Goal: Task Accomplishment & Management: Manage account settings

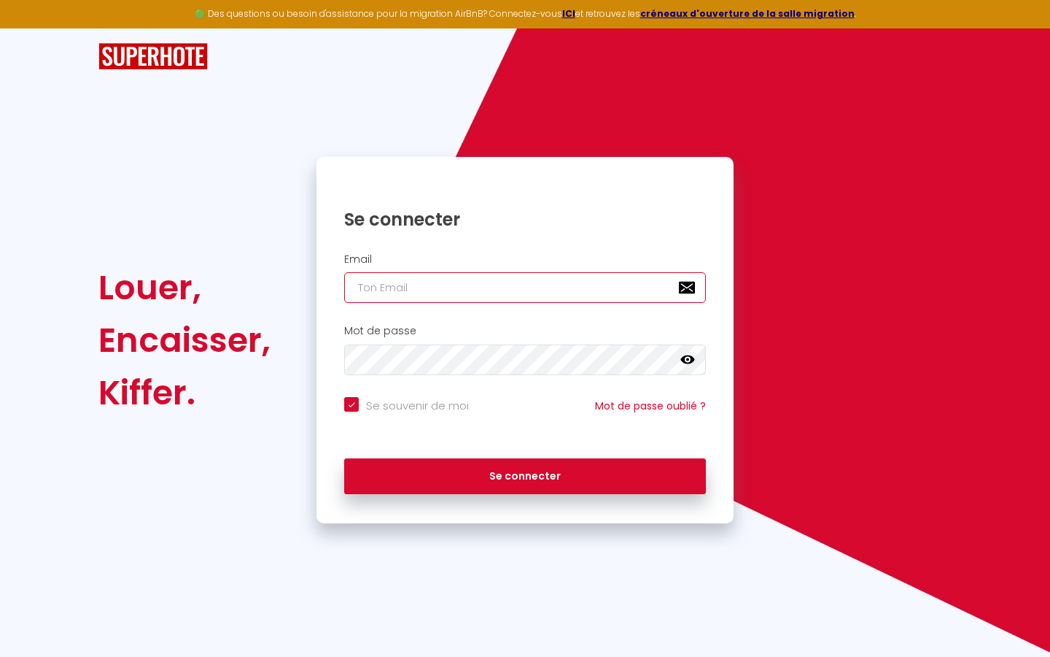
type input "l"
checkbox input "true"
type input "le"
checkbox input "true"
type input "les"
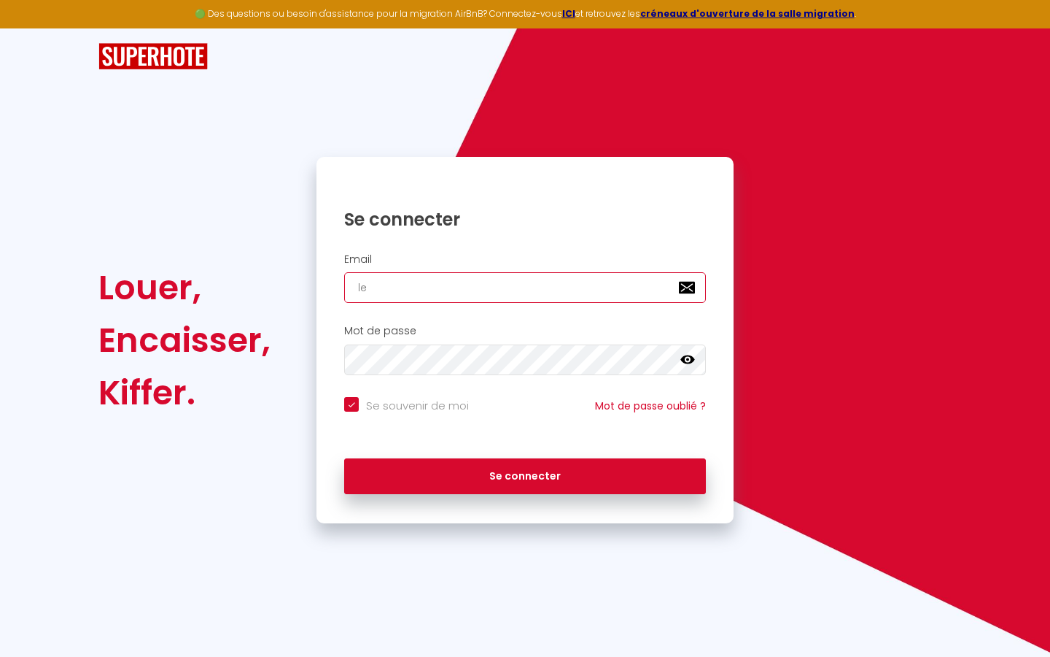
checkbox input "true"
type input "lesp"
checkbox input "true"
type input "lespa"
checkbox input "true"
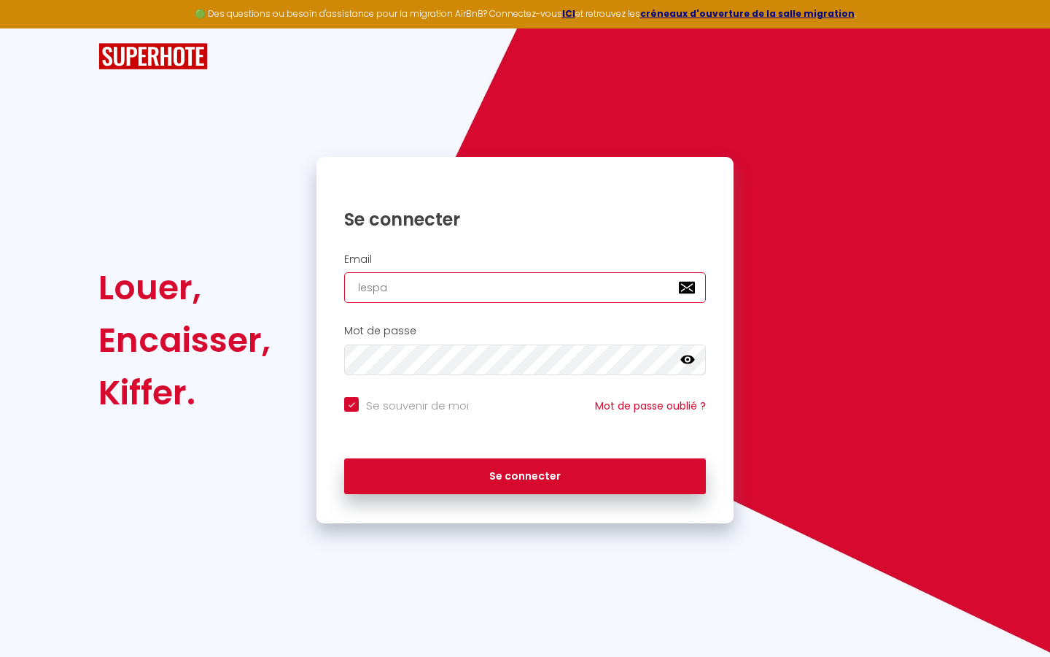
type input "lespac"
checkbox input "true"
type input "lespace"
checkbox input "true"
type input "lespaced"
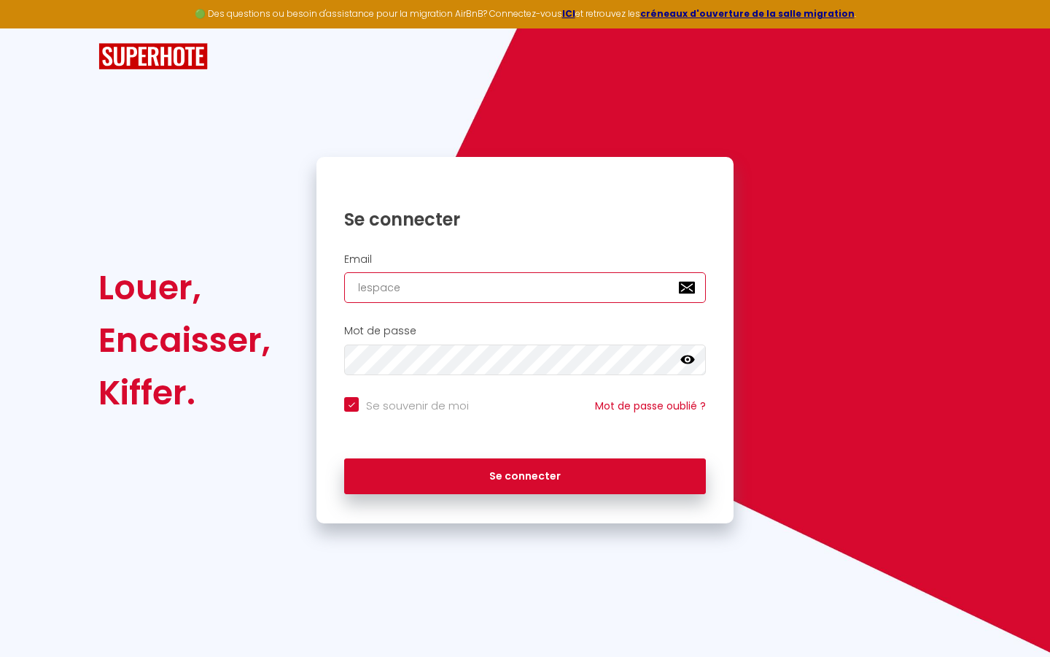
checkbox input "true"
type input "lespacede"
checkbox input "true"
type input "lespacedet"
checkbox input "true"
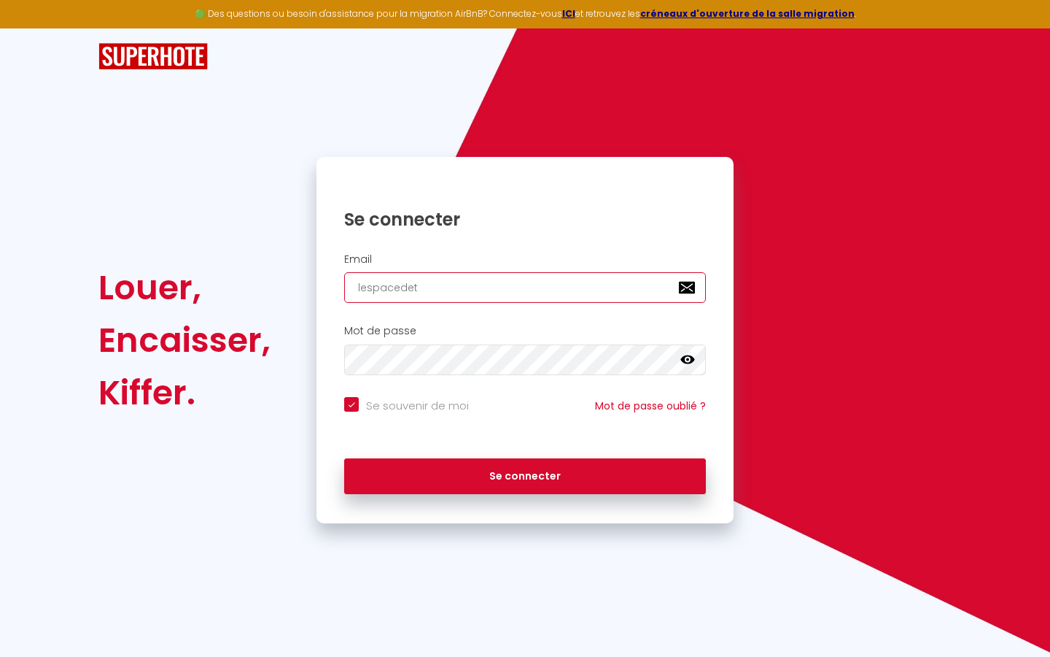
type input "lespacedete"
checkbox input "true"
type input "lespacedeten"
checkbox input "true"
type input "lespacedetent"
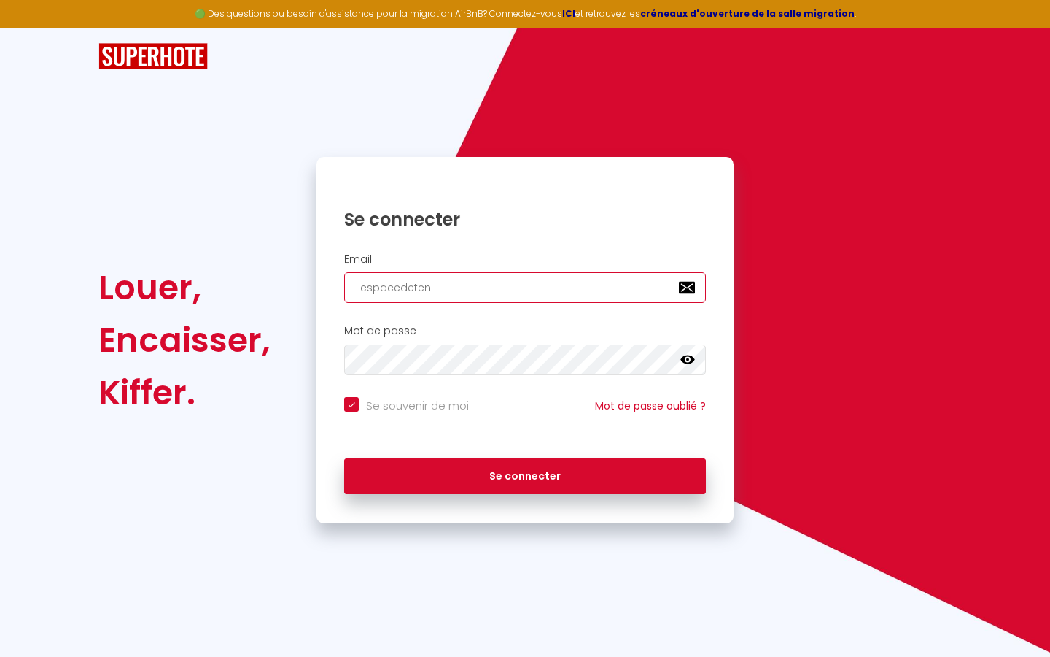
checkbox input "true"
type input "lespacedetente"
checkbox input "true"
type input "lespacedetente@"
checkbox input "true"
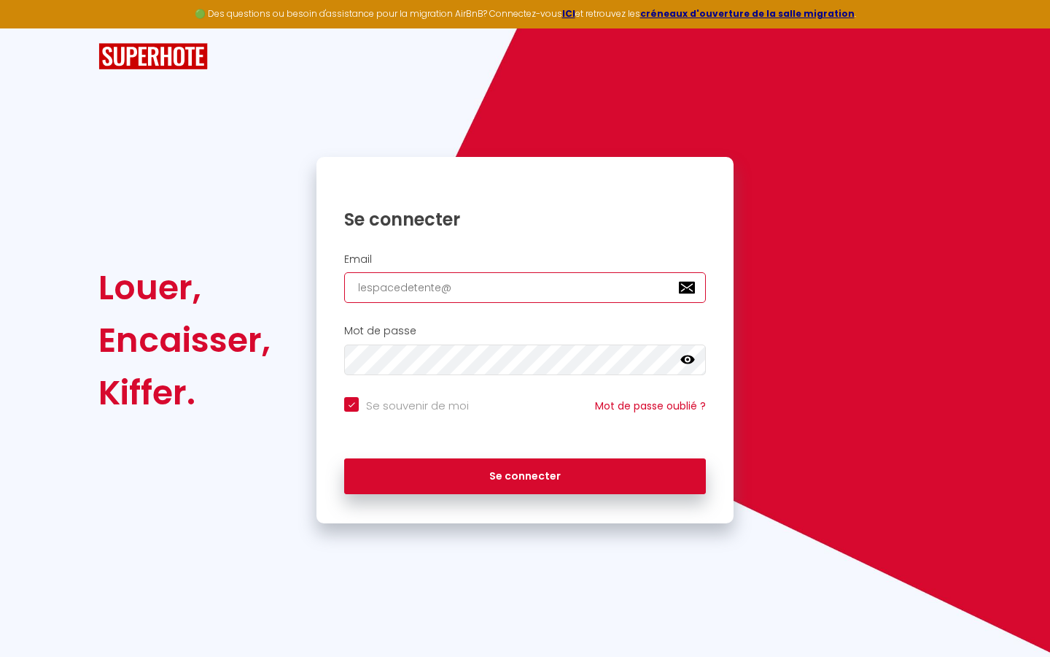
type input "lespacedetente@g"
checkbox input "true"
type input "lespacedetente@gm"
checkbox input "true"
type input "lespacedetente@gma"
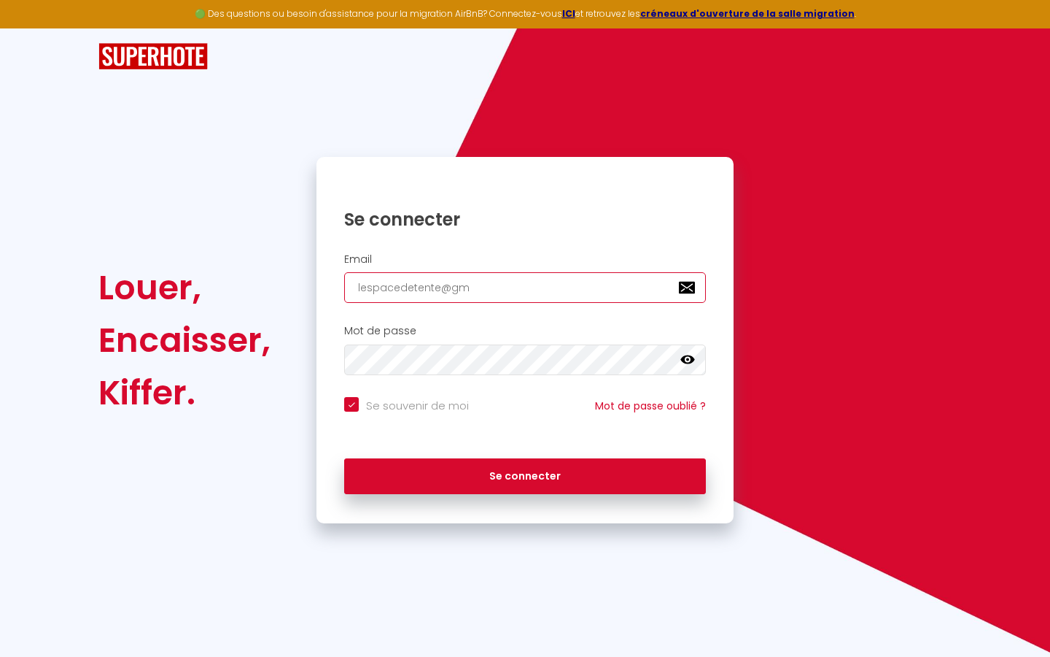
checkbox input "true"
type input "lespacedetente@gmai"
checkbox input "true"
type input "[EMAIL_ADDRESS]"
checkbox input "true"
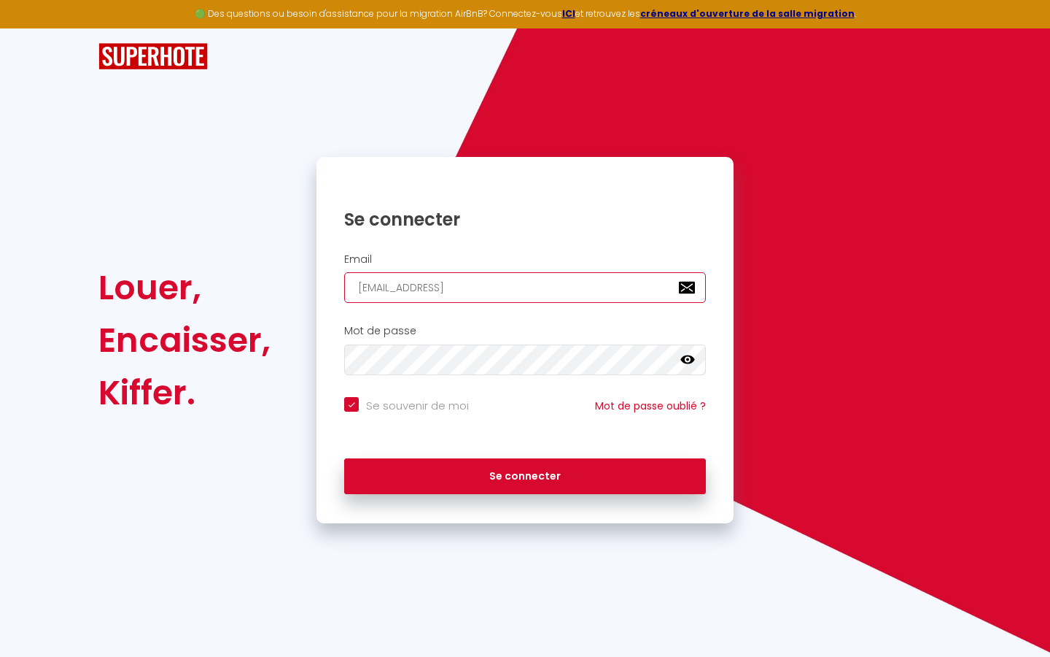
type input "[EMAIL_ADDRESS]."
checkbox input "true"
type input "lespacedetente@gmail.c"
checkbox input "true"
type input "[EMAIL_ADDRESS][DOMAIN_NAME]"
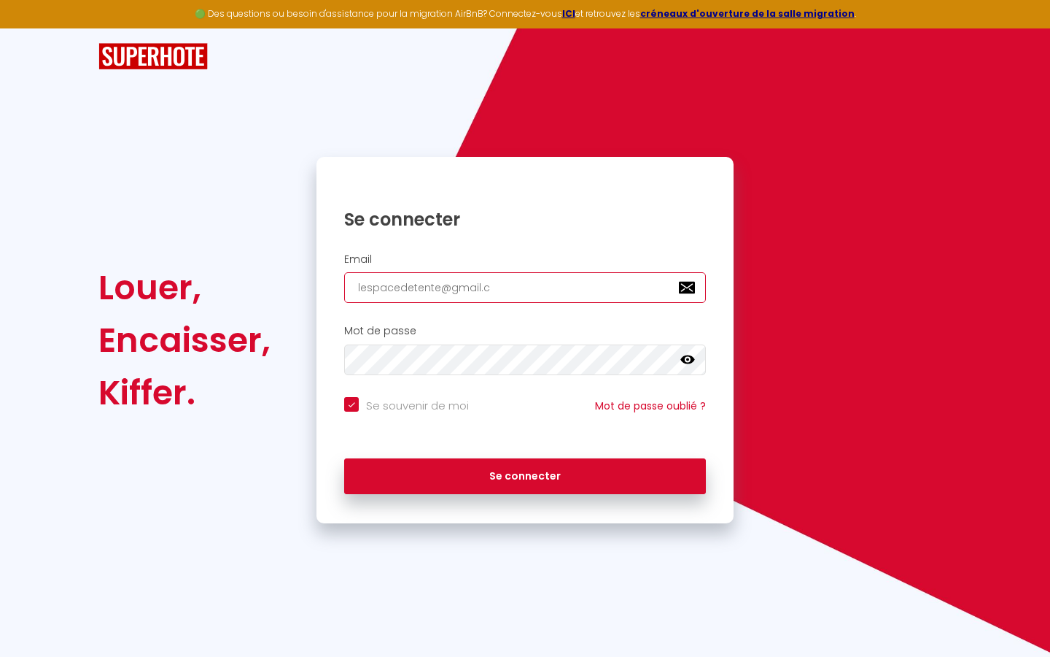
checkbox input "true"
type input "[EMAIL_ADDRESS][DOMAIN_NAME]"
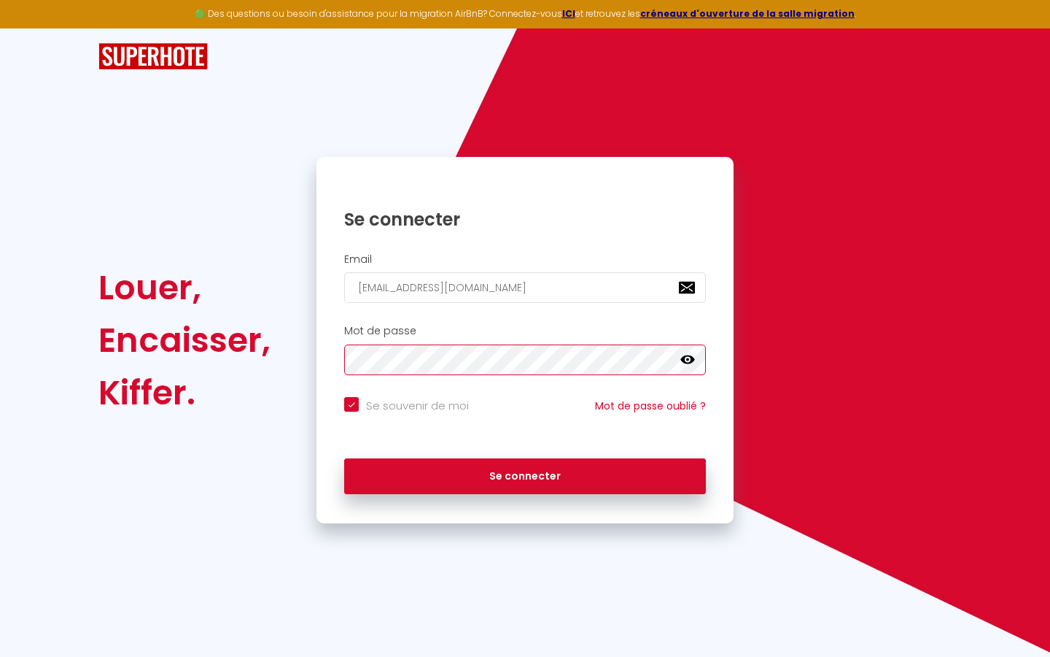
checkbox input "true"
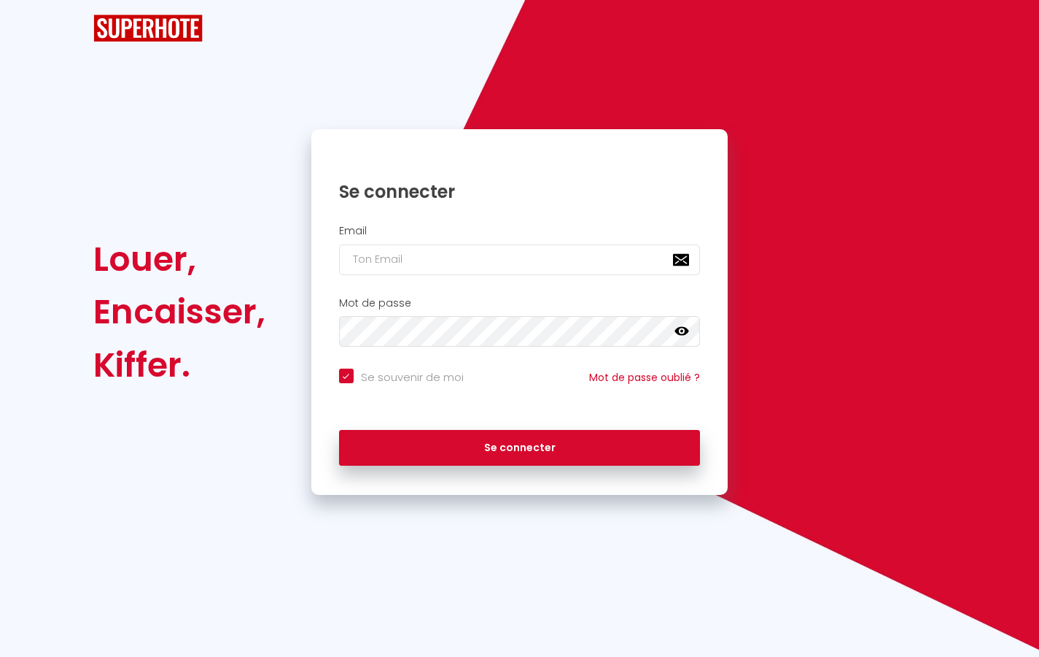
checkbox input "true"
